Goal: Task Accomplishment & Management: Manage account settings

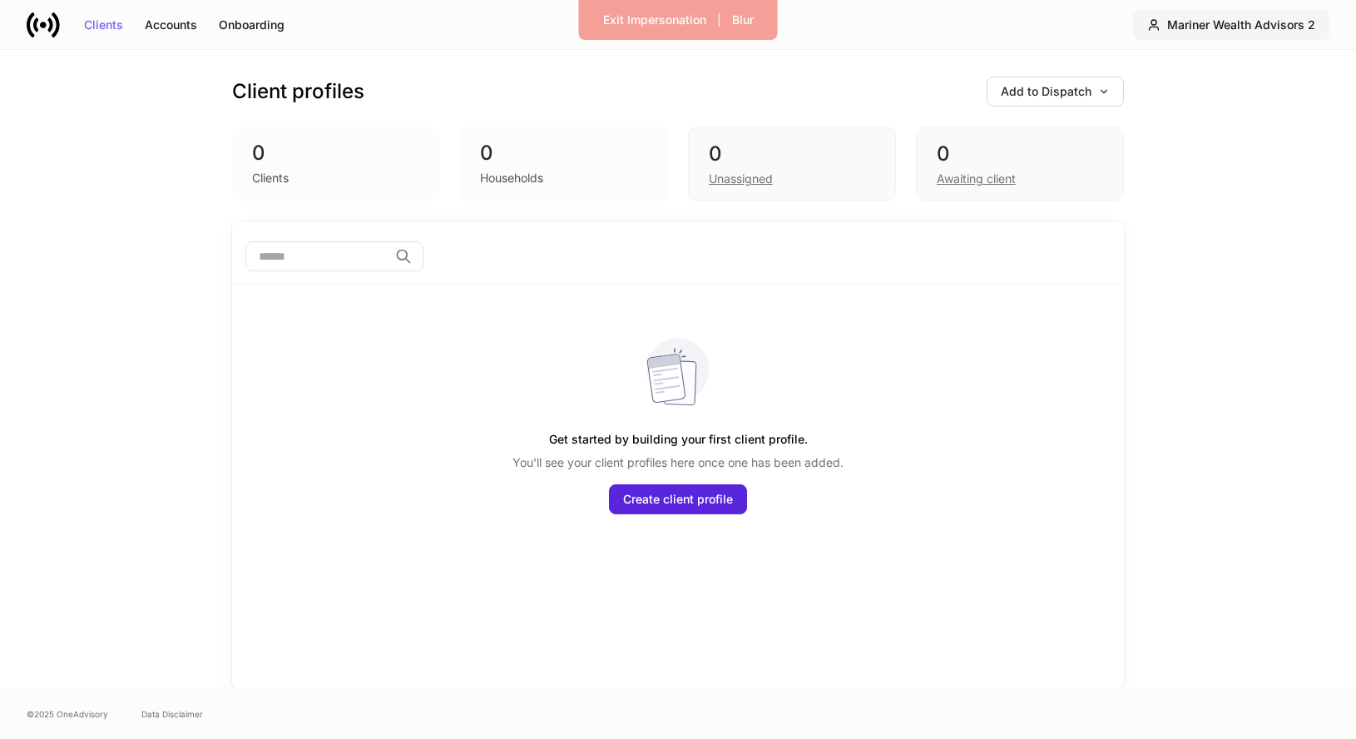
click at [1279, 26] on div "Mariner Wealth Advisors 2" at bounding box center [1241, 25] width 148 height 12
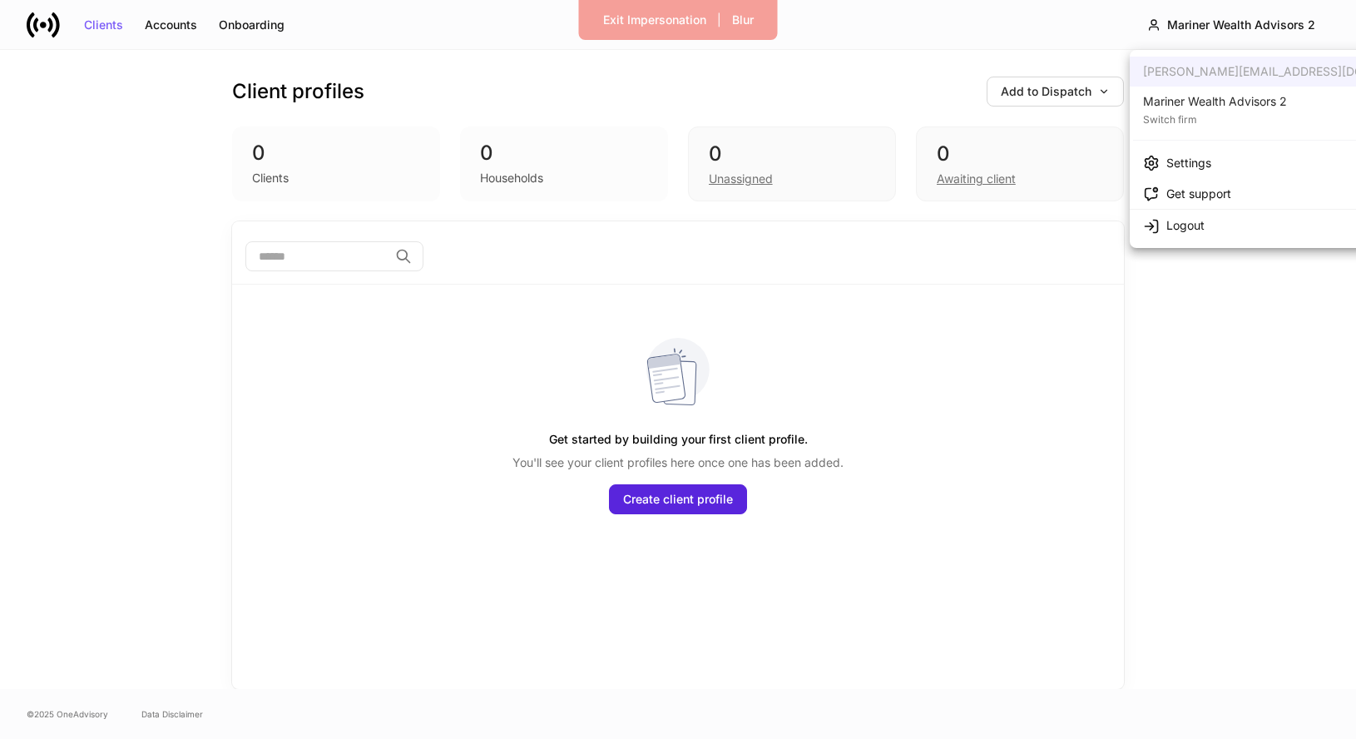
click at [1217, 97] on div "Mariner Wealth Advisors 2" at bounding box center [1215, 101] width 144 height 17
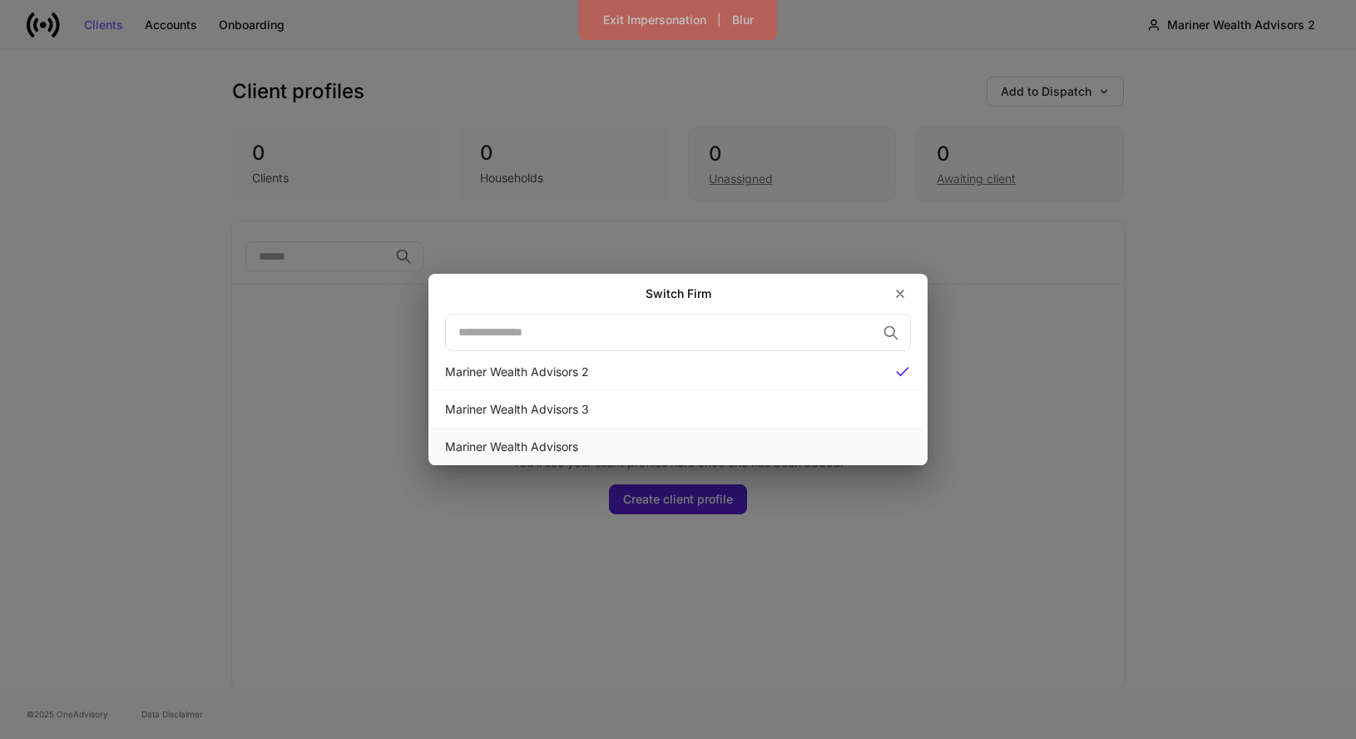
click at [763, 441] on div "Mariner Wealth Advisors" at bounding box center [678, 446] width 466 height 17
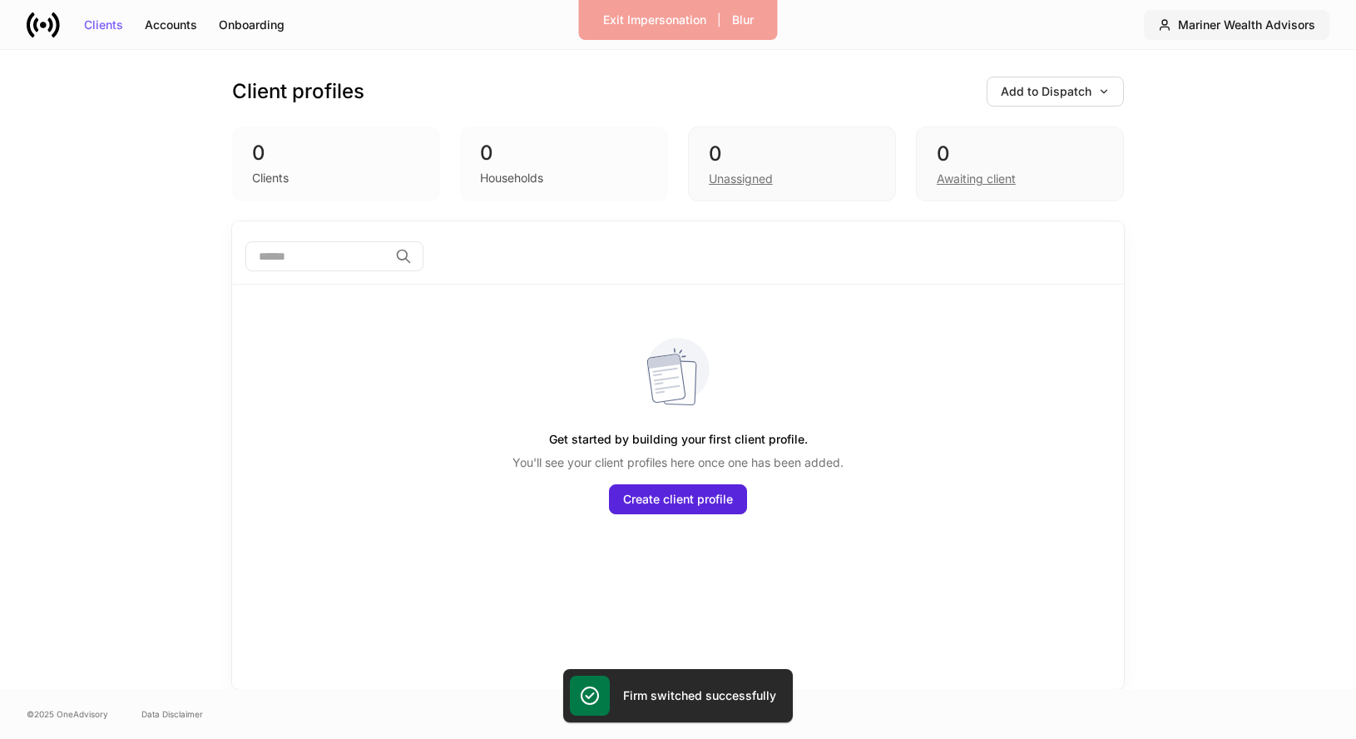
click at [1247, 23] on div "Mariner Wealth Advisors" at bounding box center [1246, 25] width 137 height 12
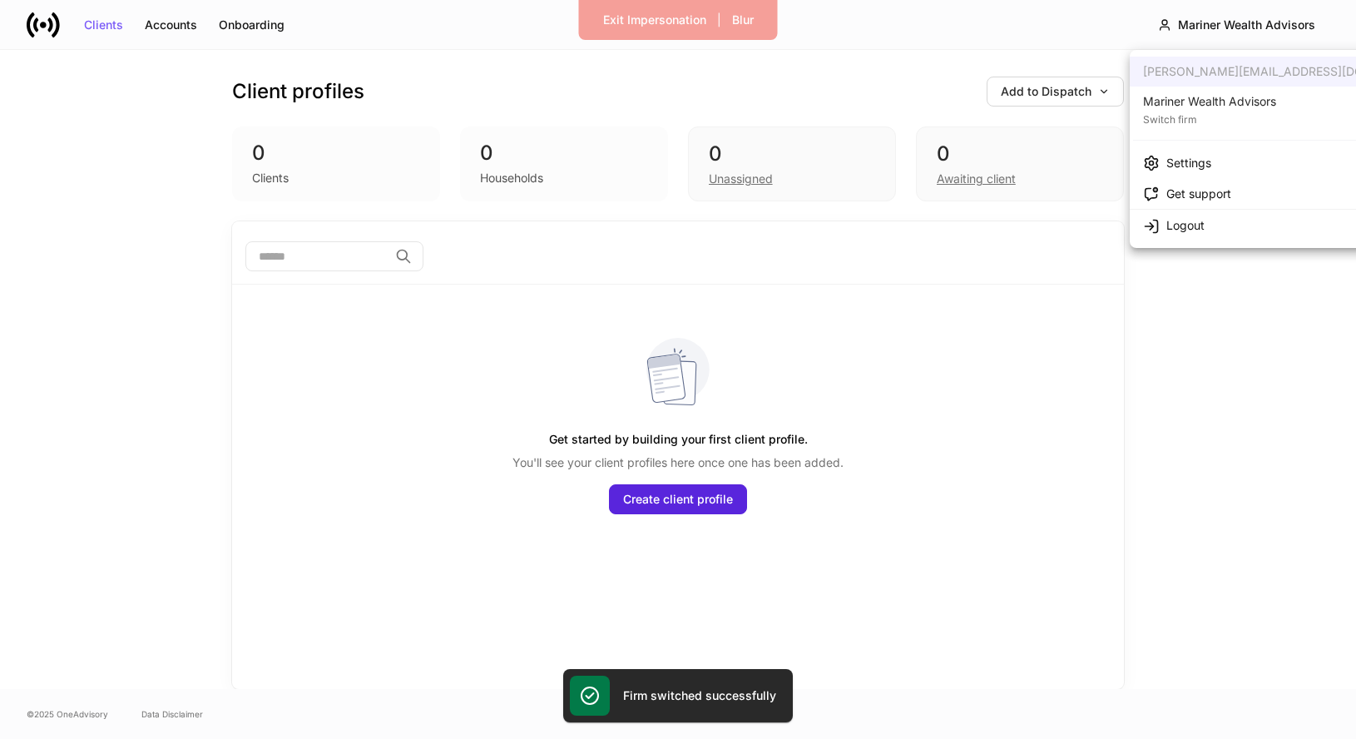
click at [1182, 170] on div "Settings" at bounding box center [1188, 163] width 45 height 17
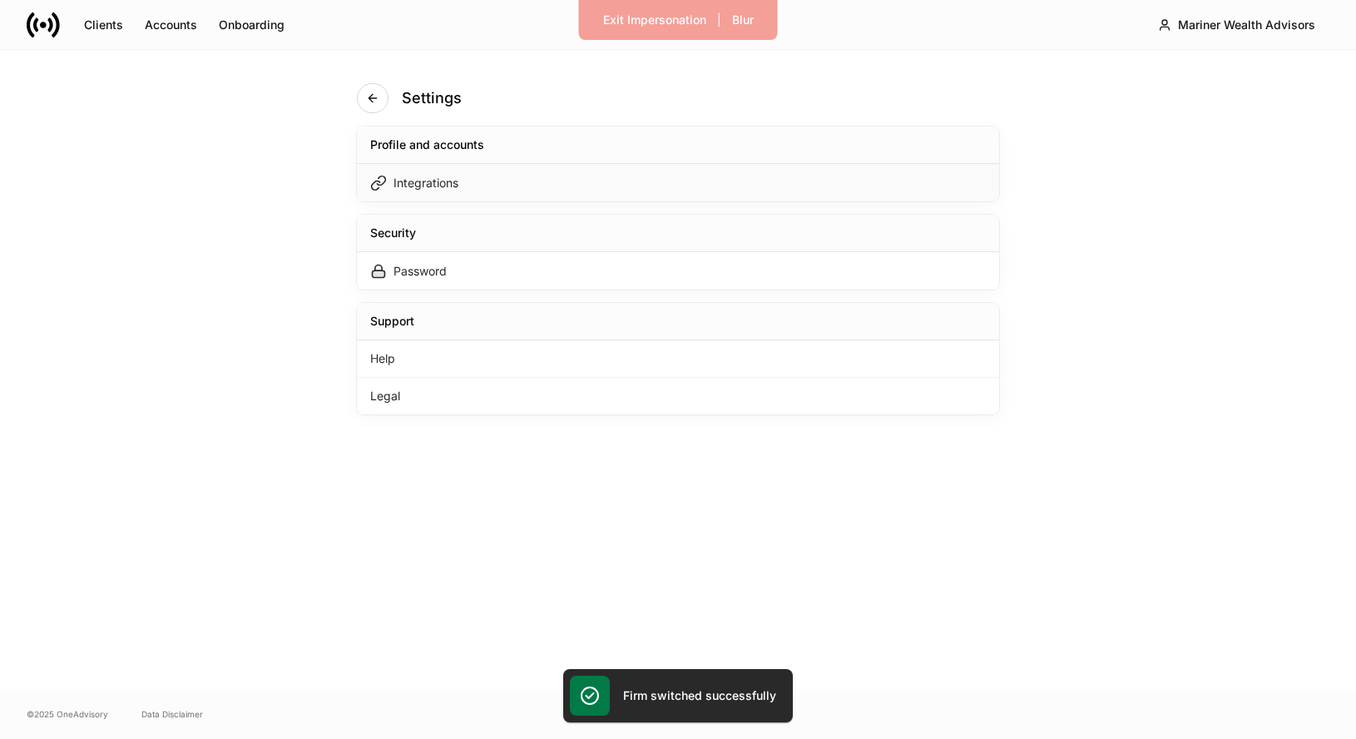
click at [600, 180] on div "Integrations" at bounding box center [678, 182] width 642 height 37
